Goal: Navigation & Orientation: Find specific page/section

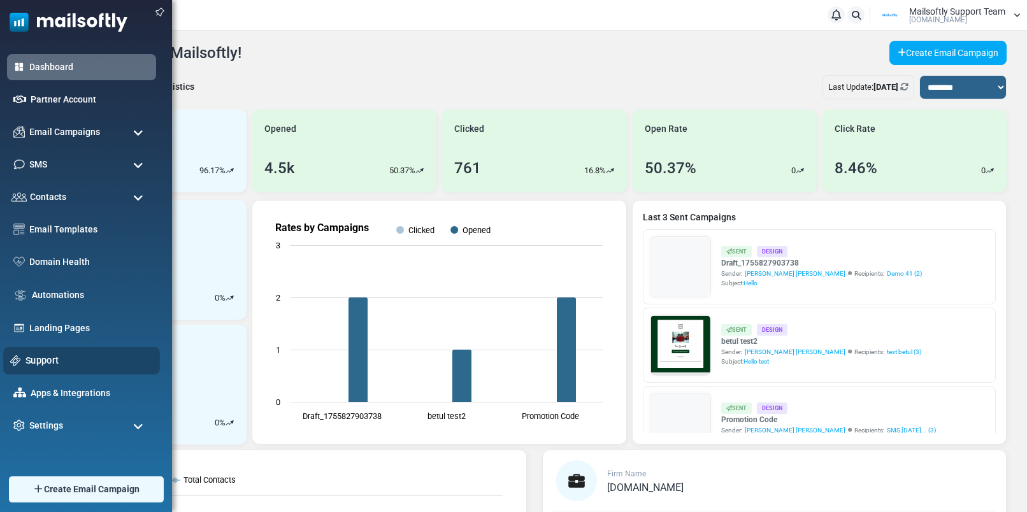
click at [44, 359] on link "Support" at bounding box center [88, 361] width 127 height 14
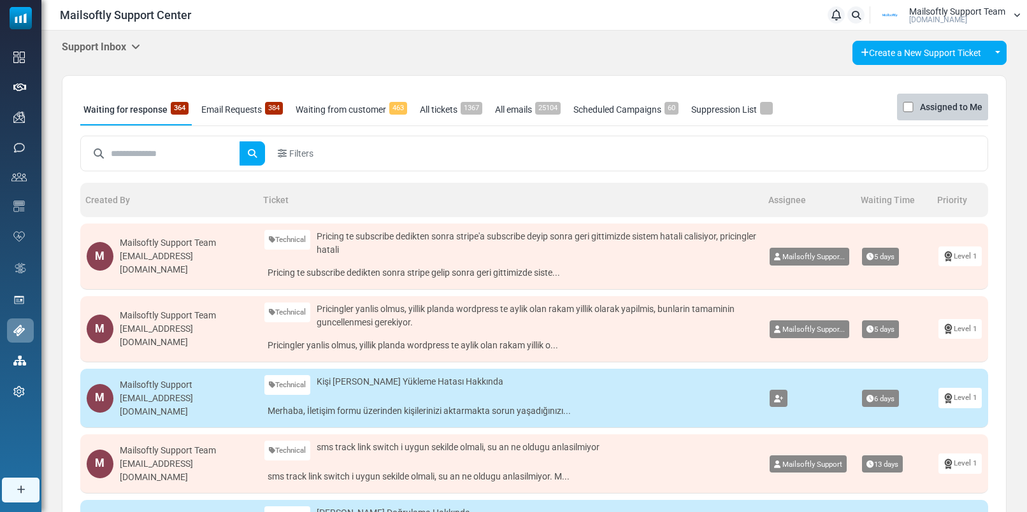
click at [140, 48] on icon at bounding box center [135, 46] width 9 height 10
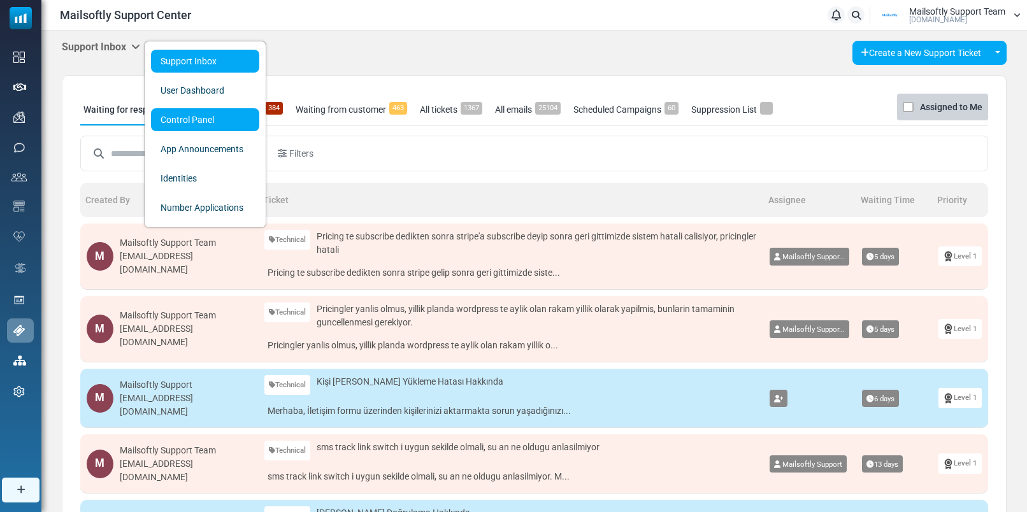
click at [169, 118] on link "Control Panel" at bounding box center [205, 119] width 108 height 23
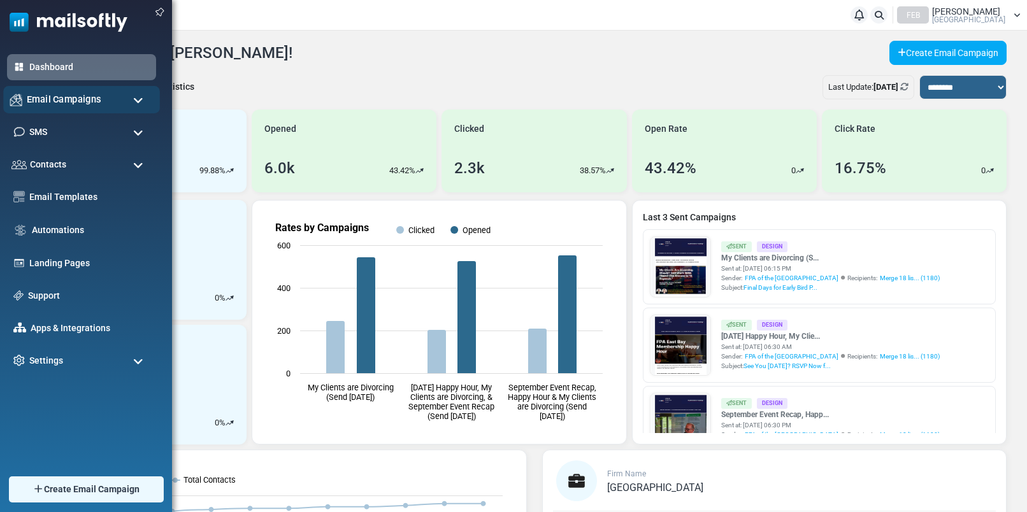
click at [64, 101] on span "Email Campaigns" at bounding box center [64, 99] width 75 height 14
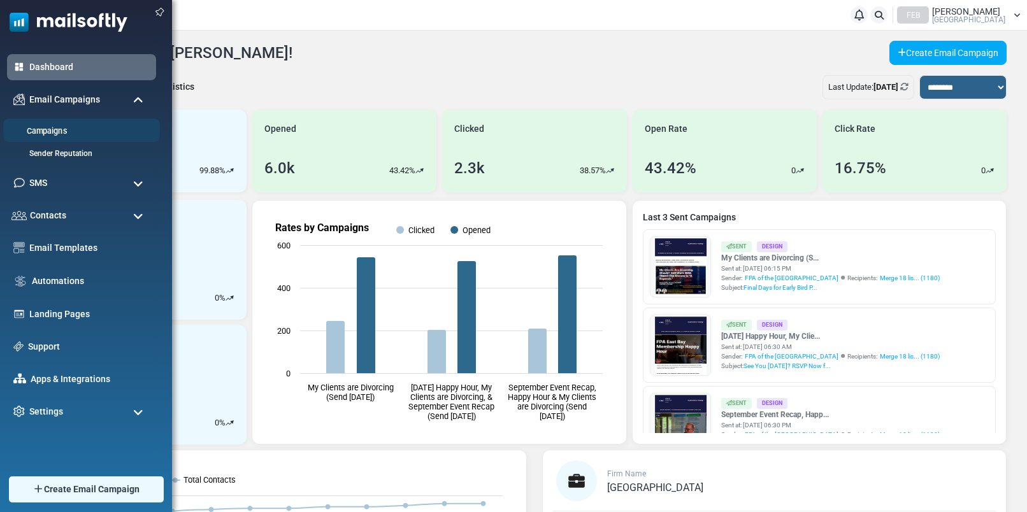
click at [39, 130] on link "Campaigns" at bounding box center [79, 132] width 153 height 12
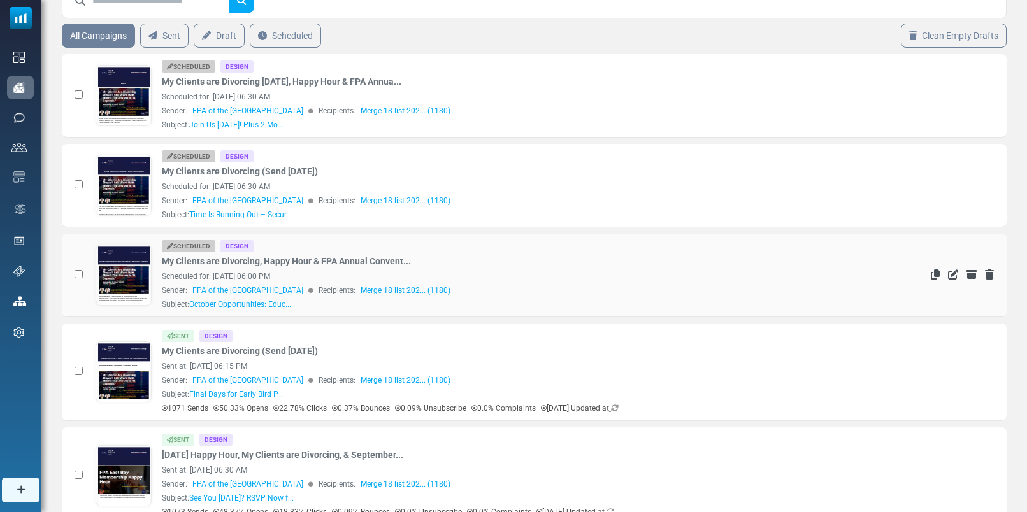
scroll to position [82, 0]
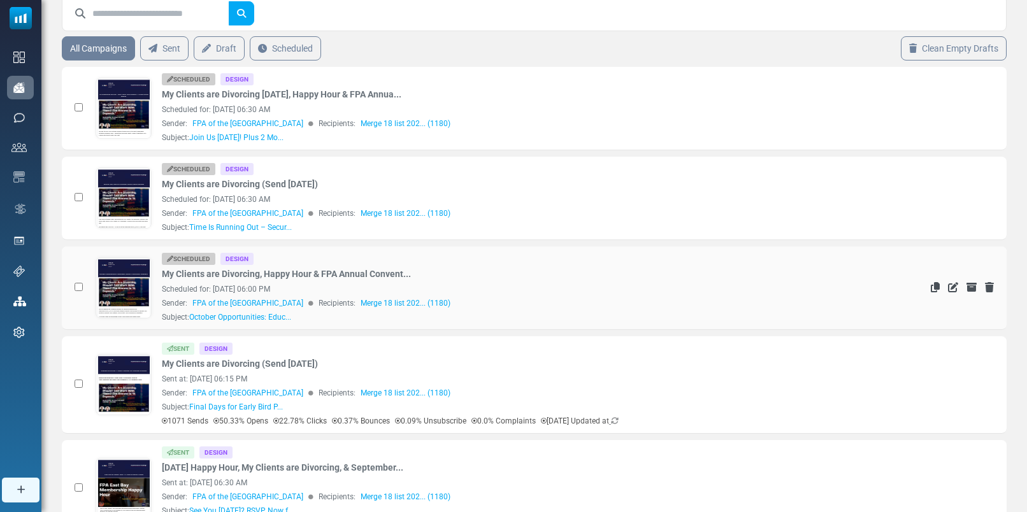
click at [123, 303] on link at bounding box center [123, 323] width 55 height 131
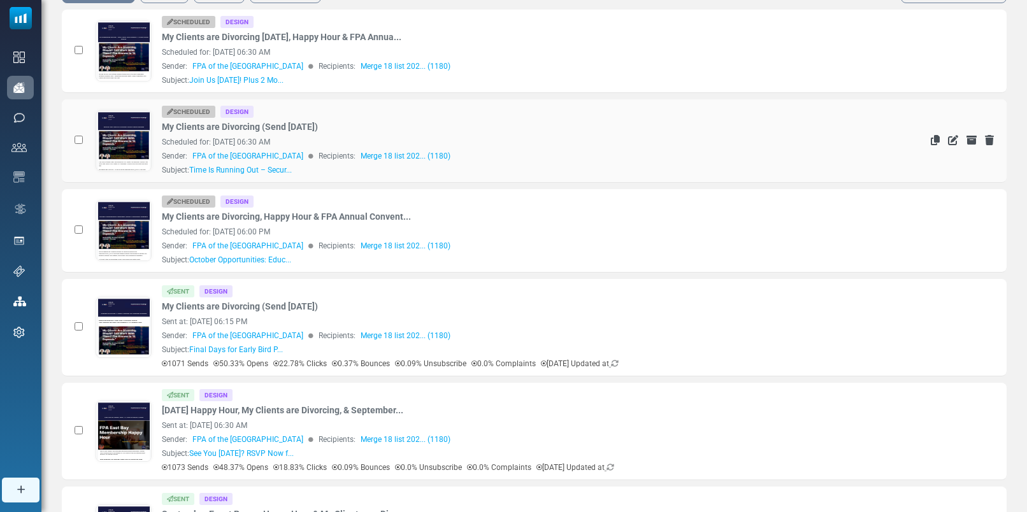
scroll to position [140, 0]
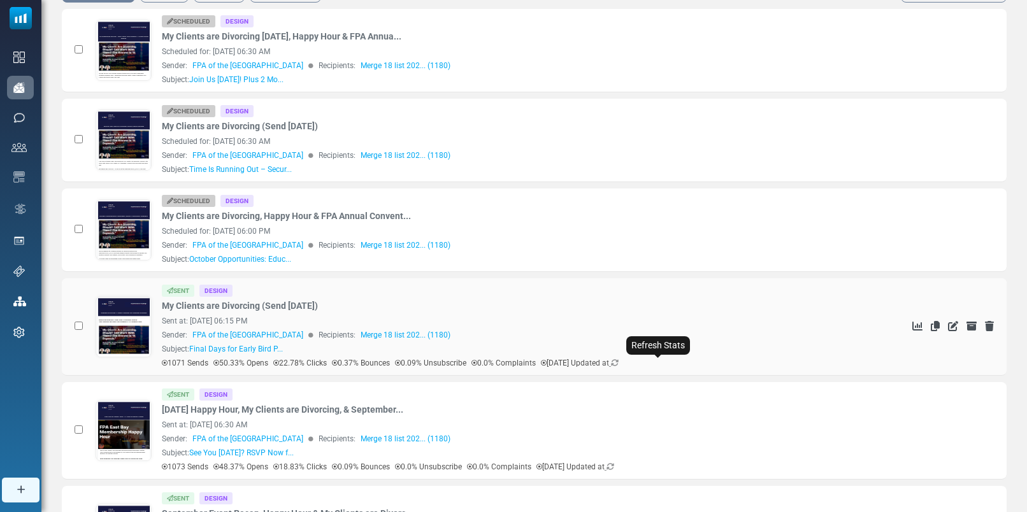
click at [619, 359] on icon at bounding box center [615, 363] width 8 height 8
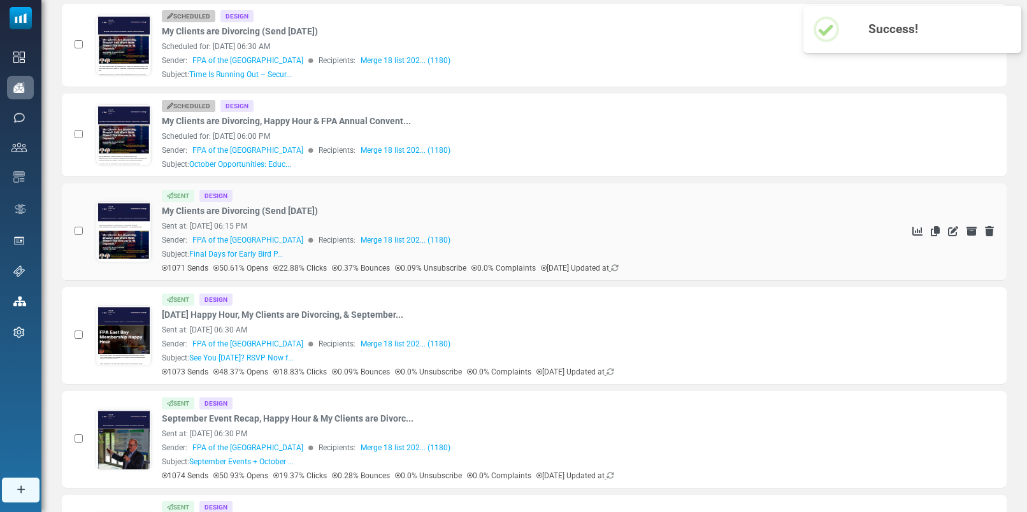
scroll to position [247, 0]
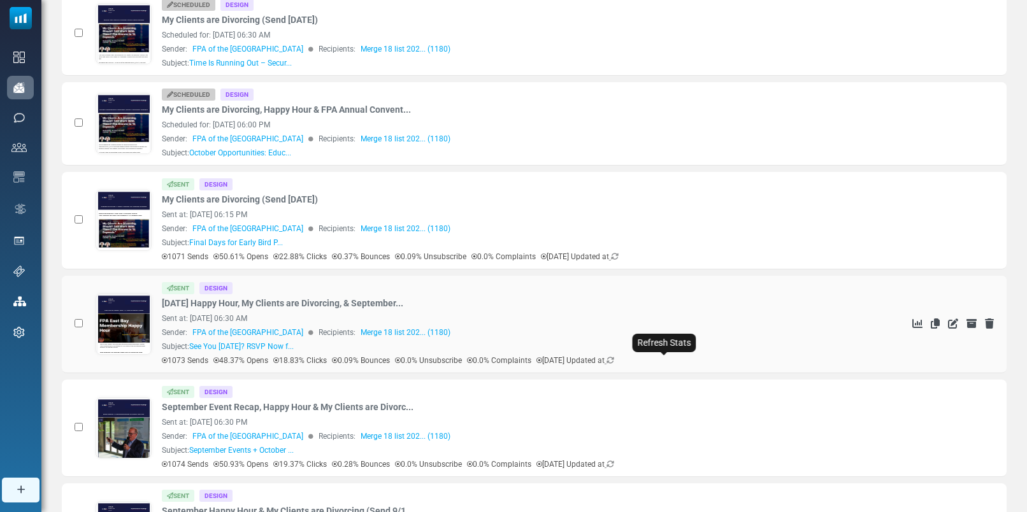
click at [614, 364] on icon at bounding box center [611, 361] width 8 height 8
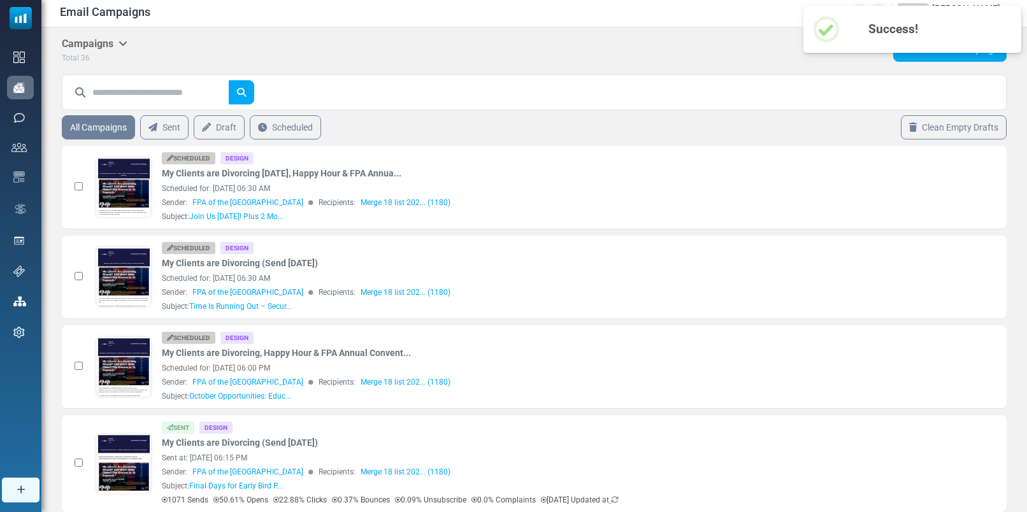
scroll to position [0, 0]
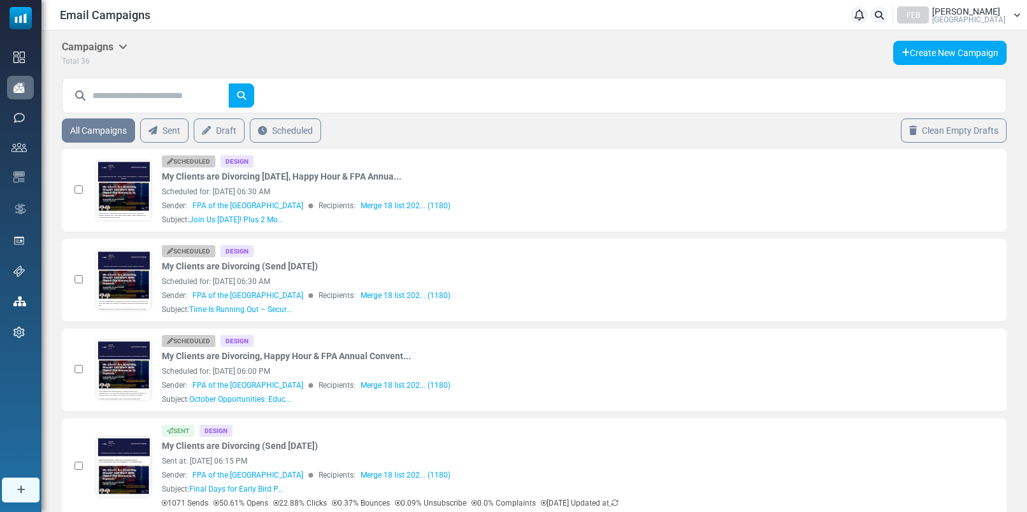
click at [979, 13] on span "Adam Duran" at bounding box center [966, 11] width 68 height 9
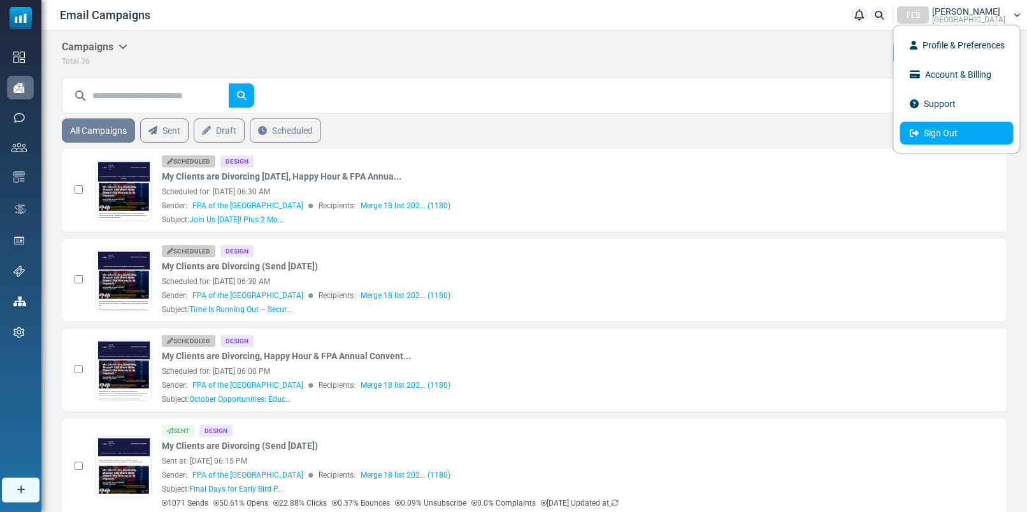
click at [947, 133] on link "Sign Out" at bounding box center [956, 133] width 113 height 23
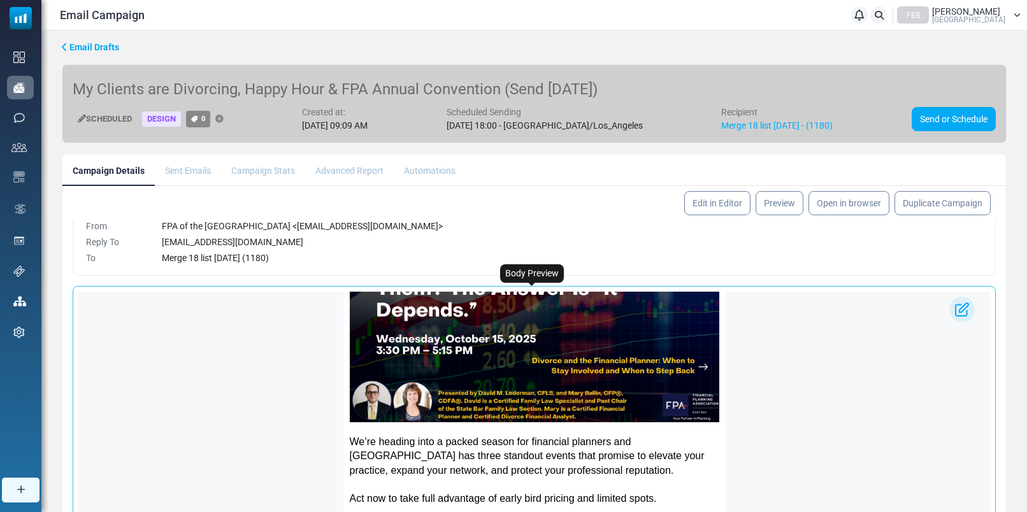
scroll to position [222, 0]
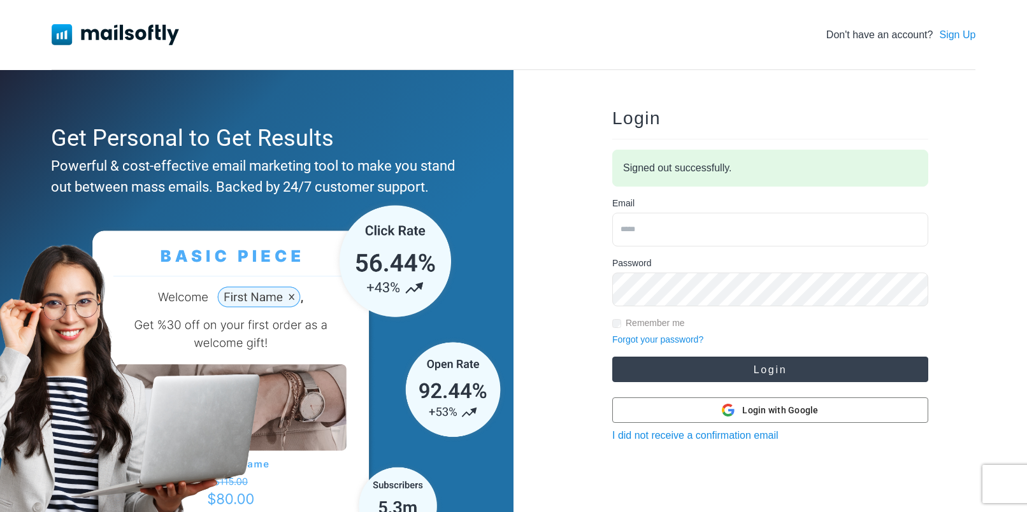
type input "**********"
click at [726, 375] on button "Login" at bounding box center [770, 369] width 316 height 25
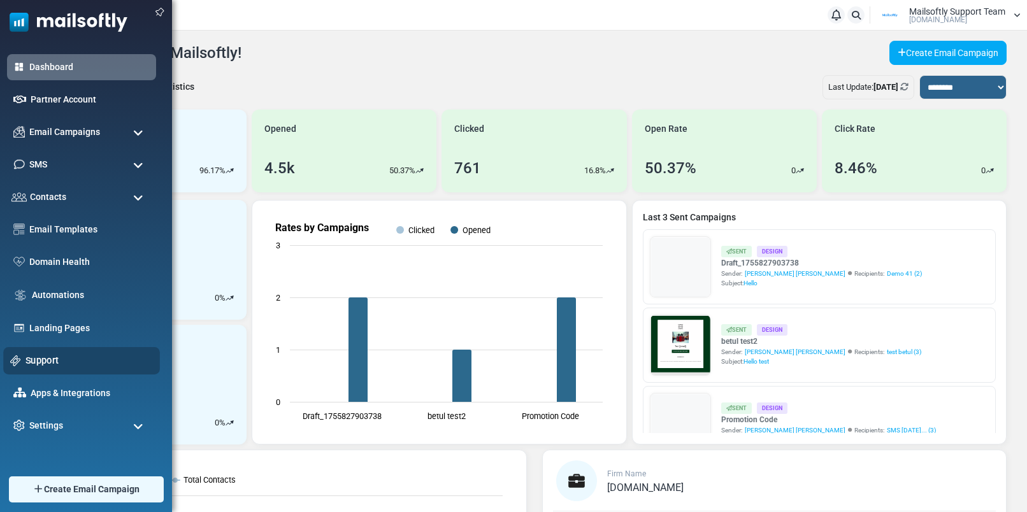
click at [49, 362] on link "Support" at bounding box center [88, 361] width 127 height 14
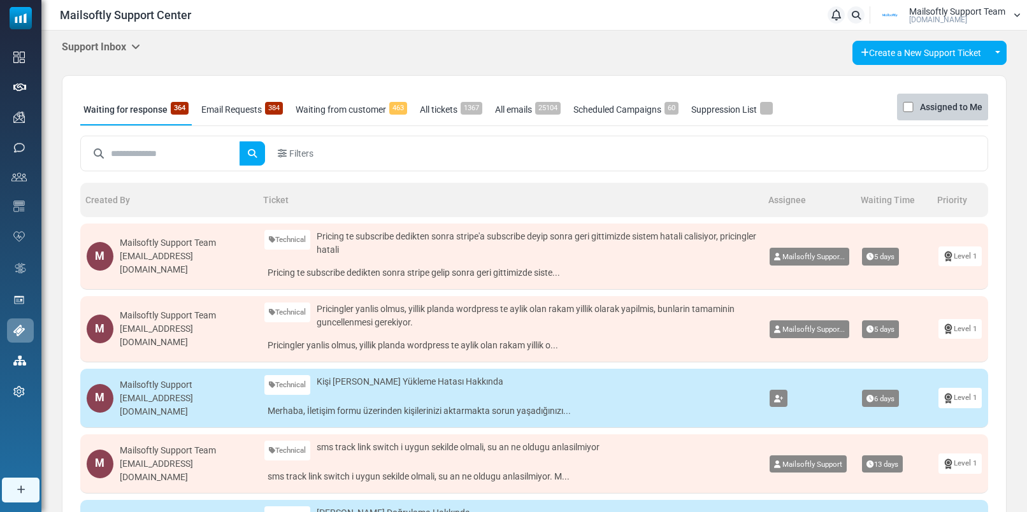
click at [134, 47] on icon at bounding box center [135, 46] width 9 height 10
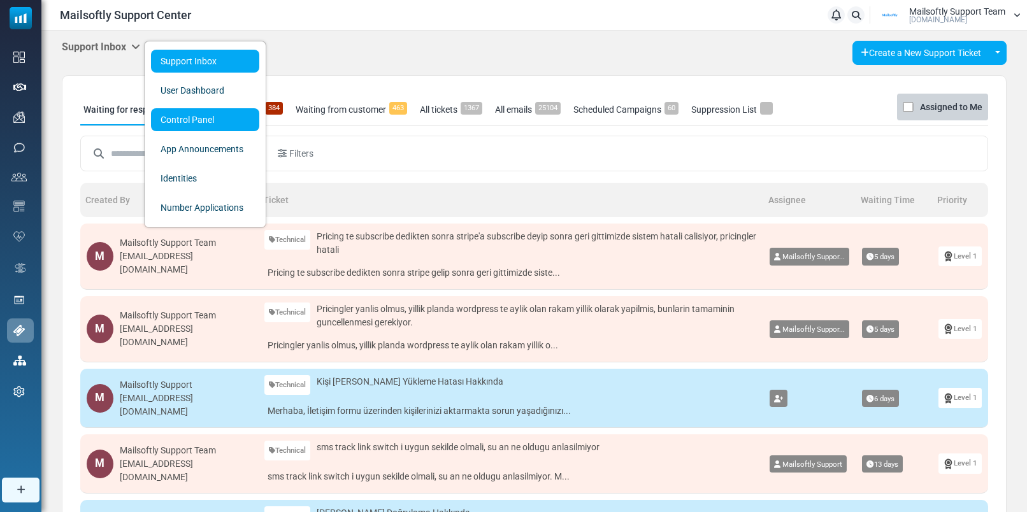
click at [164, 113] on link "Control Panel" at bounding box center [205, 119] width 108 height 23
